Goal: Task Accomplishment & Management: Use online tool/utility

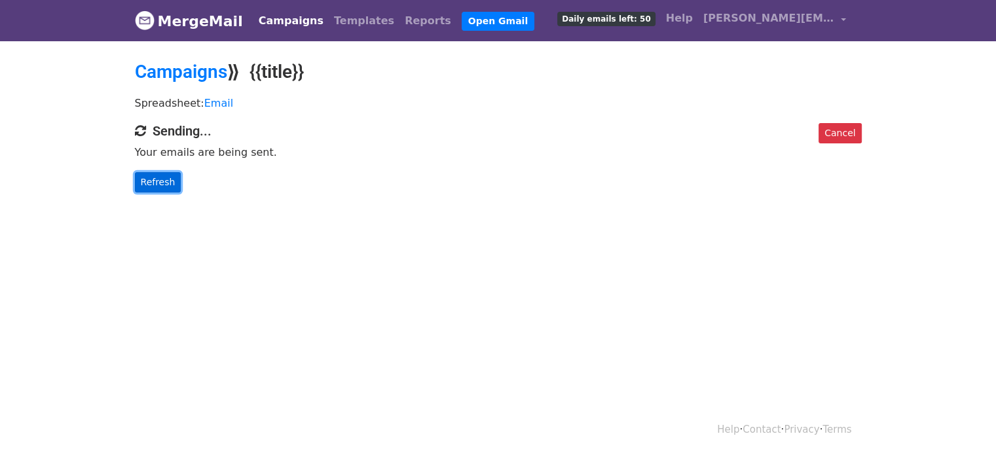
click at [157, 183] on link "Refresh" at bounding box center [158, 182] width 47 height 20
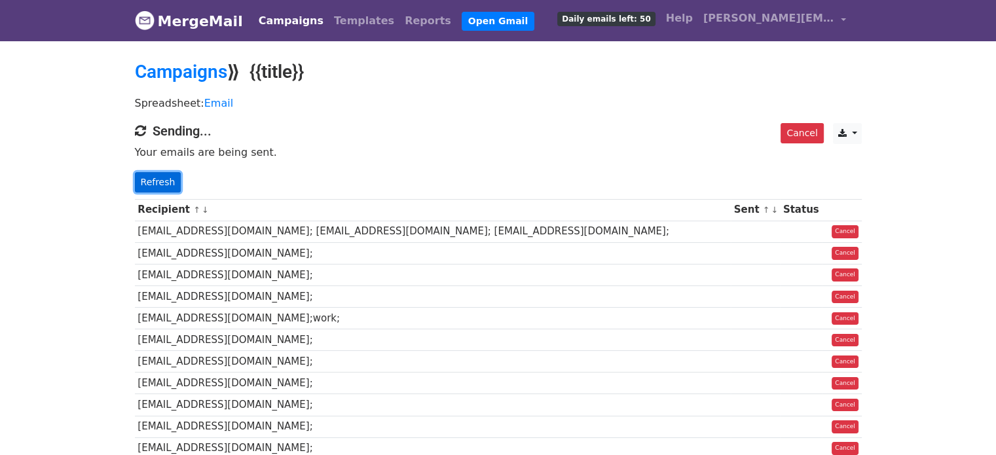
click at [151, 174] on link "Refresh" at bounding box center [158, 182] width 47 height 20
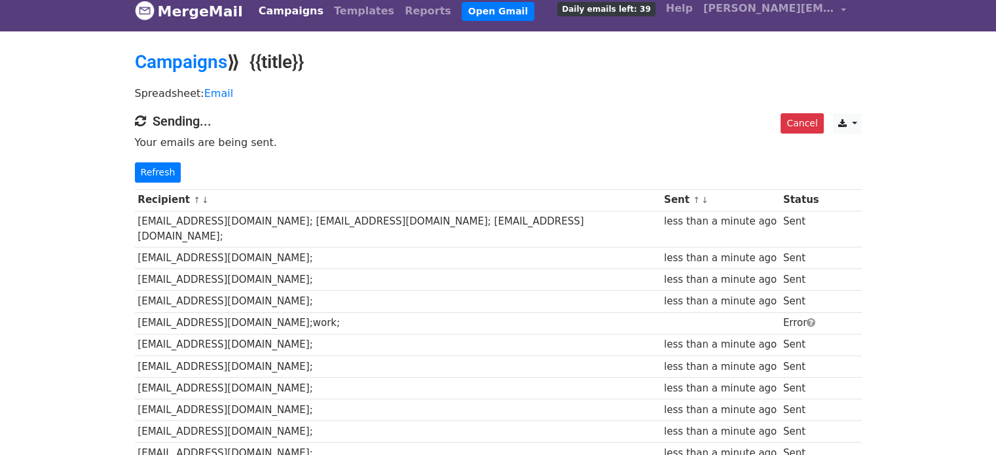
scroll to position [10, 0]
click at [156, 167] on link "Refresh" at bounding box center [158, 172] width 47 height 20
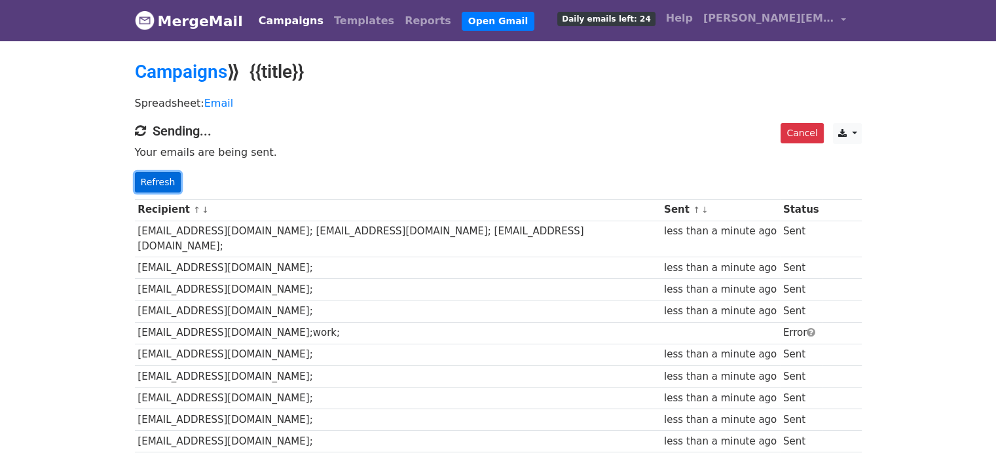
click at [159, 183] on link "Refresh" at bounding box center [158, 182] width 47 height 20
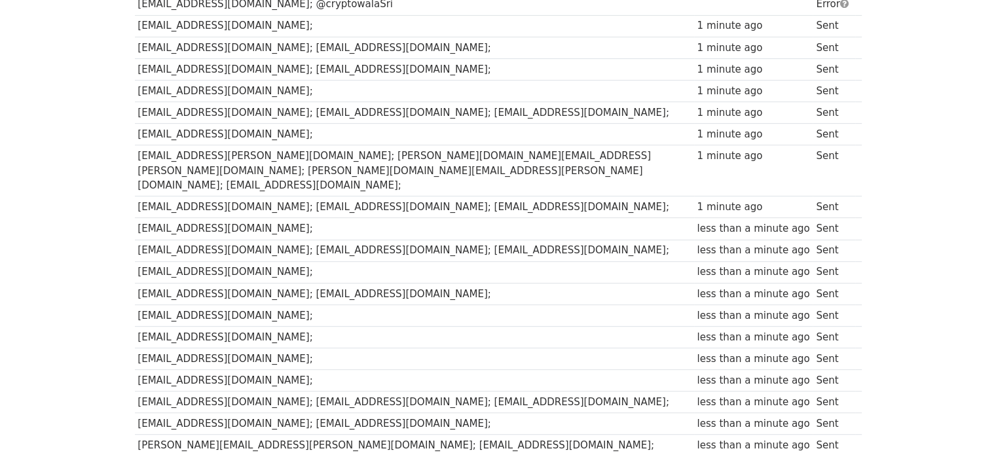
scroll to position [524, 0]
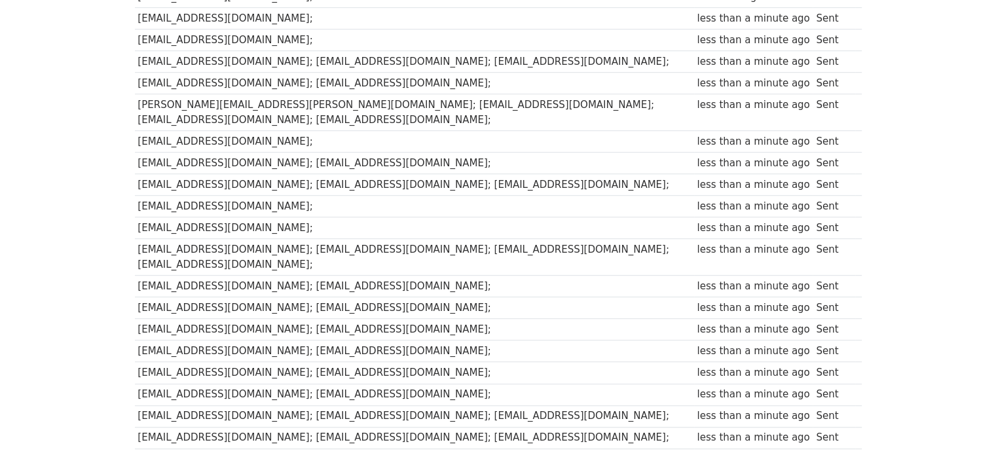
scroll to position [899, 0]
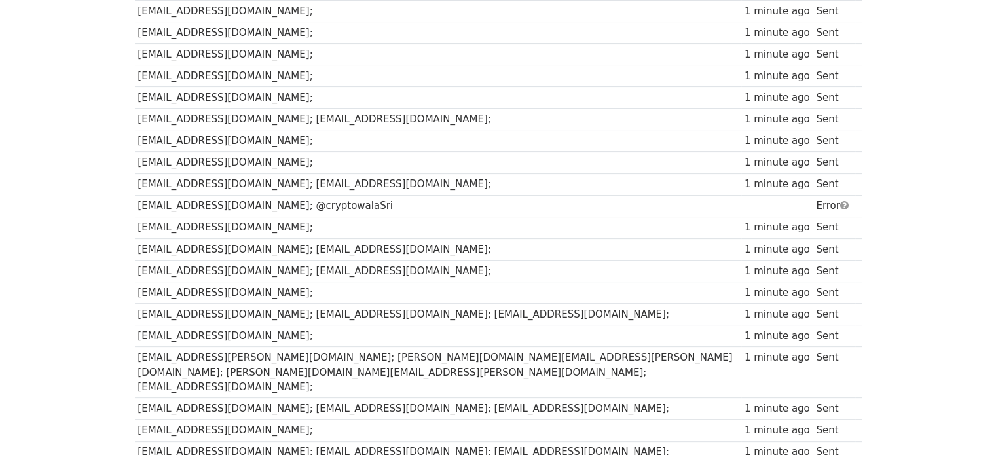
scroll to position [345, 0]
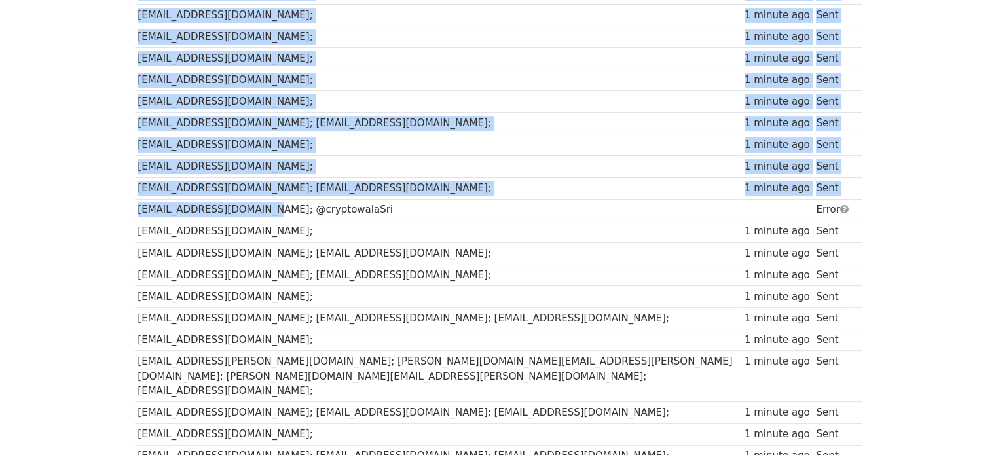
drag, startPoint x: 256, startPoint y: 209, endPoint x: 122, endPoint y: 201, distance: 134.5
click at [122, 201] on body "MergeMail Campaigns Templates Reports Open Gmail Daily emails left: 2 Help [PER…" at bounding box center [498, 367] width 996 height 1424
click at [189, 206] on td "[EMAIL_ADDRESS][DOMAIN_NAME]; @cryptowalaSri" at bounding box center [438, 210] width 607 height 22
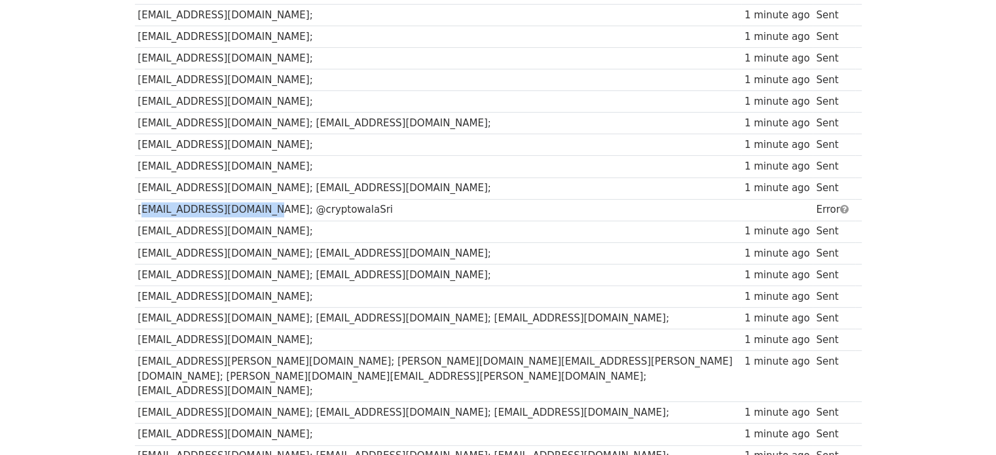
drag, startPoint x: 255, startPoint y: 206, endPoint x: 136, endPoint y: 204, distance: 118.6
click at [136, 204] on td "[EMAIL_ADDRESS][DOMAIN_NAME]; @cryptowalaSri" at bounding box center [438, 210] width 607 height 22
copy td "[EMAIL_ADDRESS][DOMAIN_NAME]"
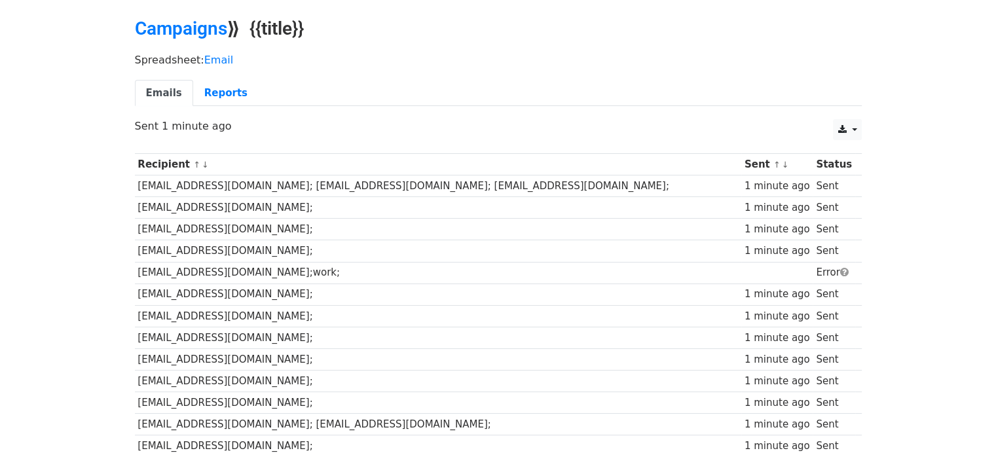
scroll to position [0, 0]
